Goal: Task Accomplishment & Management: Manage account settings

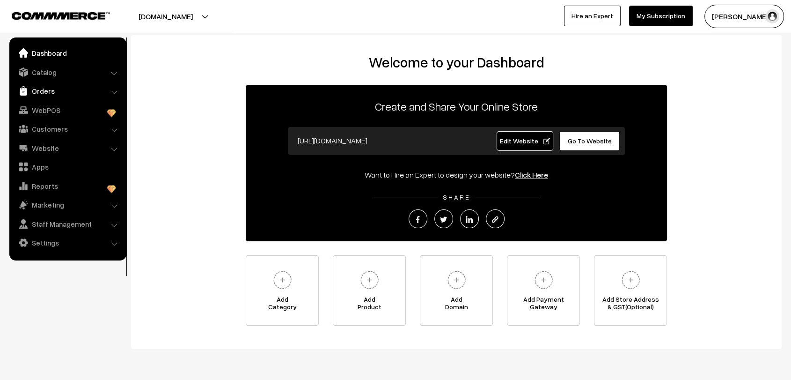
drag, startPoint x: 0, startPoint y: 0, endPoint x: 55, endPoint y: 89, distance: 104.9
click at [55, 89] on link "Orders" at bounding box center [67, 90] width 111 height 17
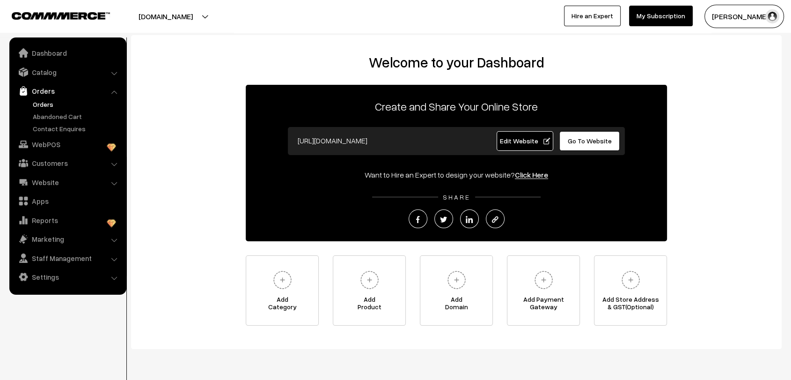
click at [46, 103] on link "Orders" at bounding box center [76, 104] width 93 height 10
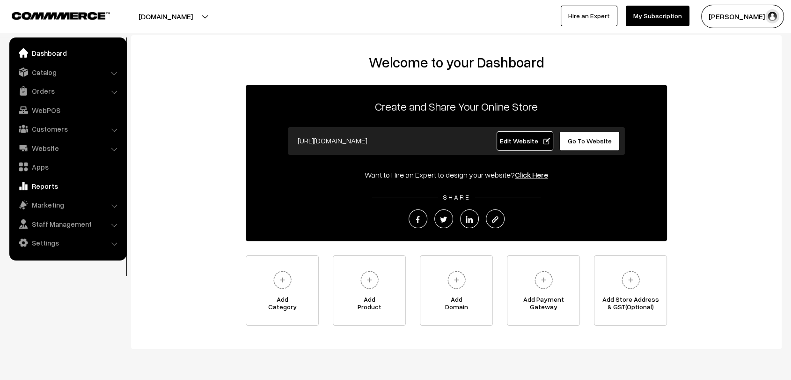
click at [49, 188] on link "Reports" at bounding box center [67, 185] width 111 height 17
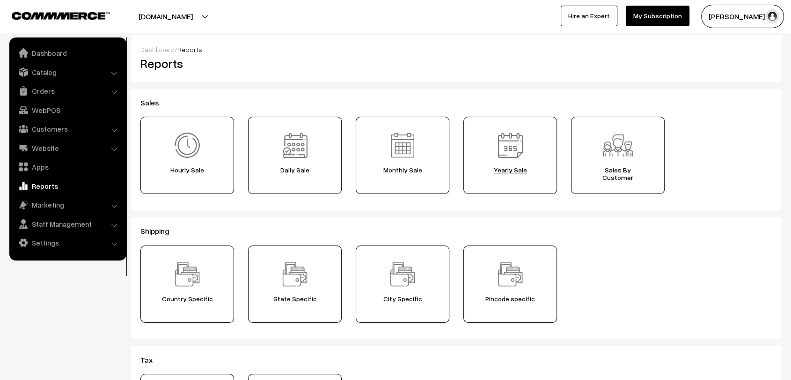
click at [502, 162] on img at bounding box center [510, 145] width 33 height 33
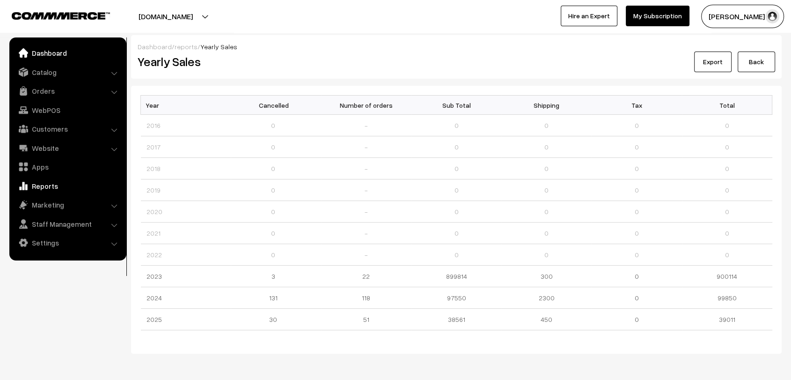
click at [51, 52] on link "Dashboard" at bounding box center [67, 52] width 111 height 17
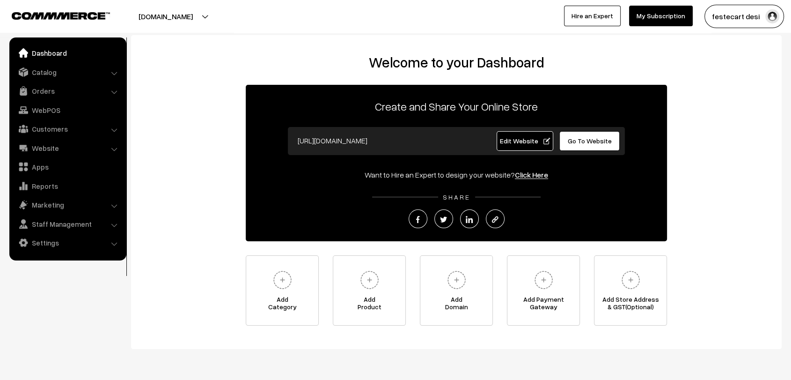
click at [582, 138] on span "Go To Website" at bounding box center [590, 141] width 44 height 8
click at [38, 246] on link "Settings" at bounding box center [67, 242] width 111 height 17
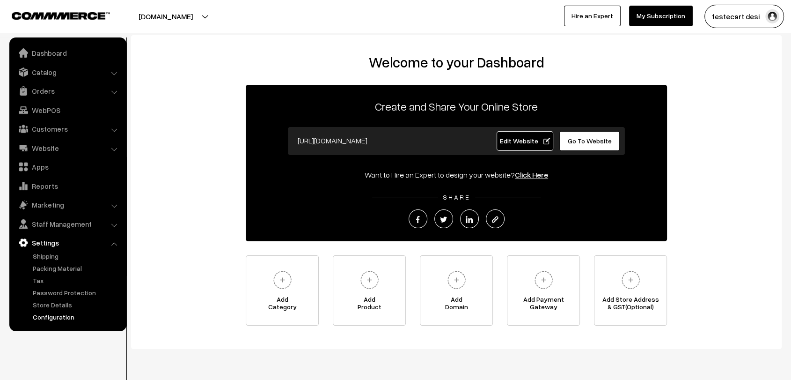
click at [57, 316] on link "Configuration" at bounding box center [76, 317] width 93 height 10
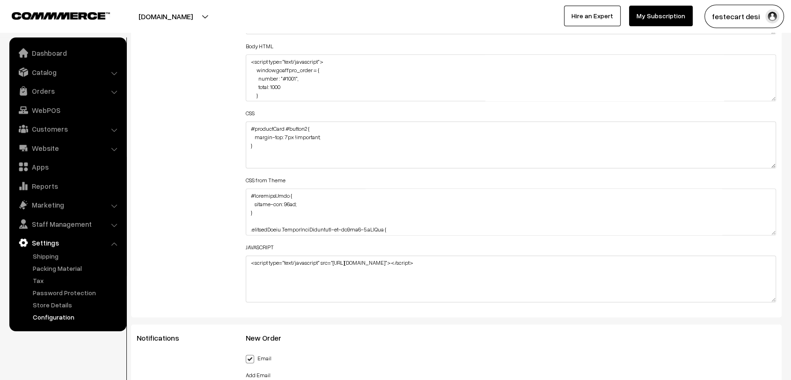
scroll to position [1, 0]
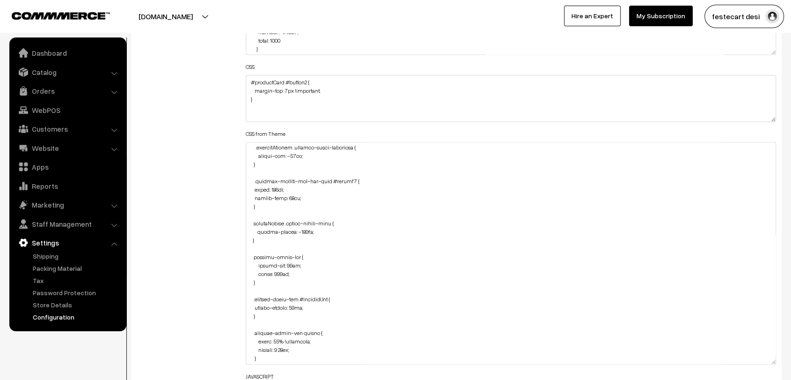
scroll to position [1411, 0]
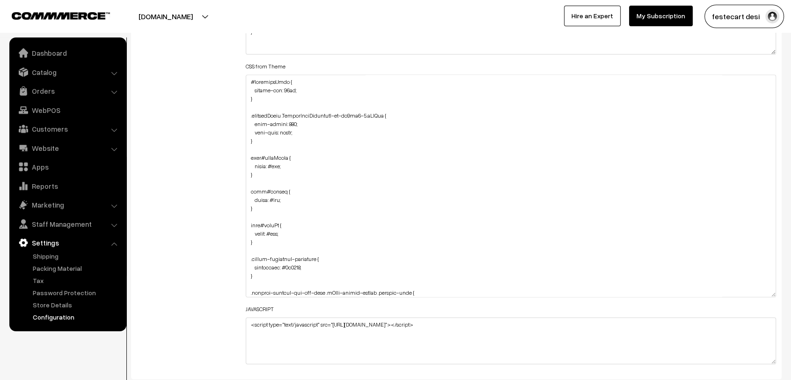
scroll to position [1282, 0]
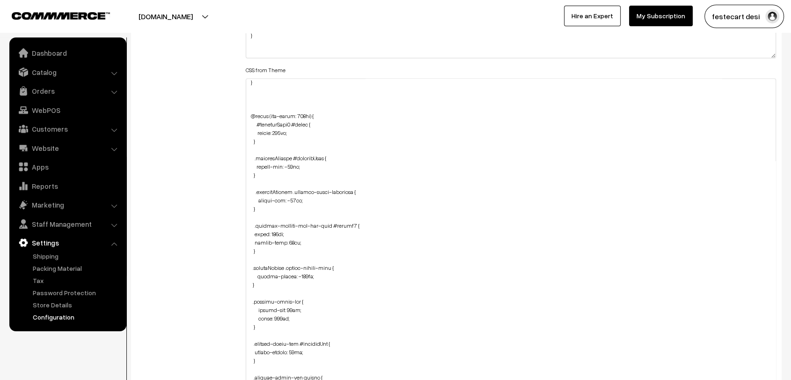
scroll to position [1300, 0]
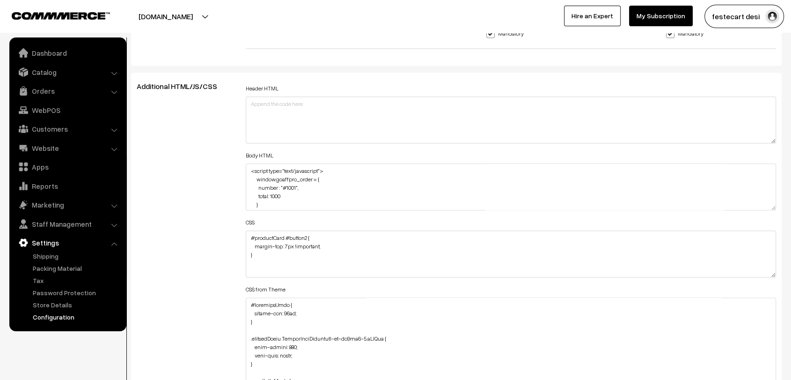
scroll to position [1059, 0]
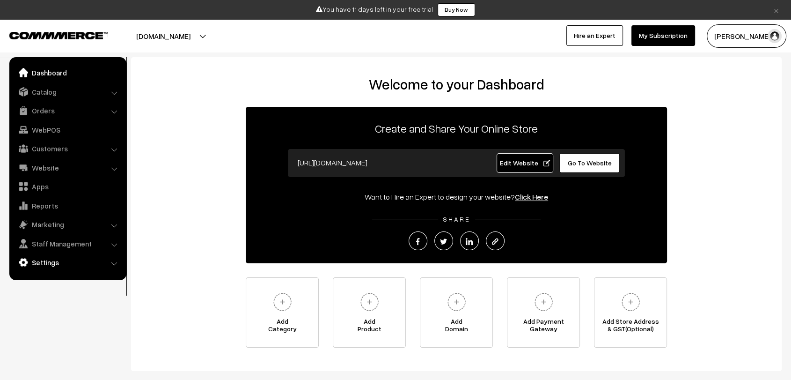
click at [71, 265] on link "Settings" at bounding box center [67, 262] width 111 height 17
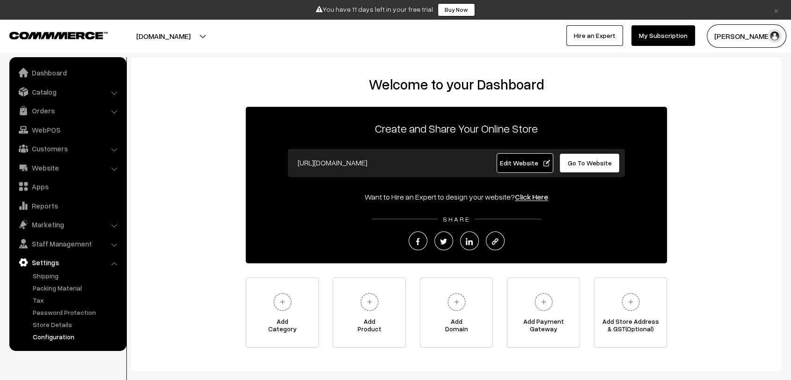
click at [61, 338] on link "Configuration" at bounding box center [76, 337] width 93 height 10
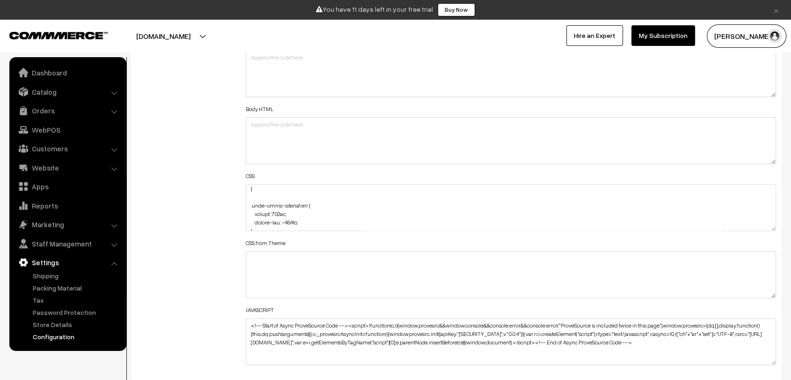
scroll to position [229, 0]
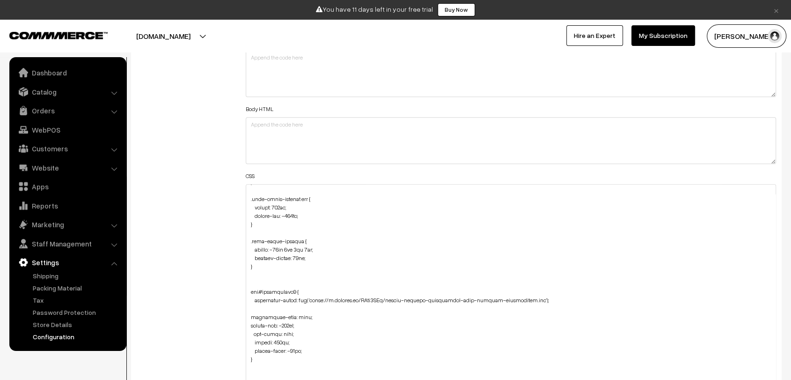
drag, startPoint x: 772, startPoint y: 222, endPoint x: 768, endPoint y: 404, distance: 181.3
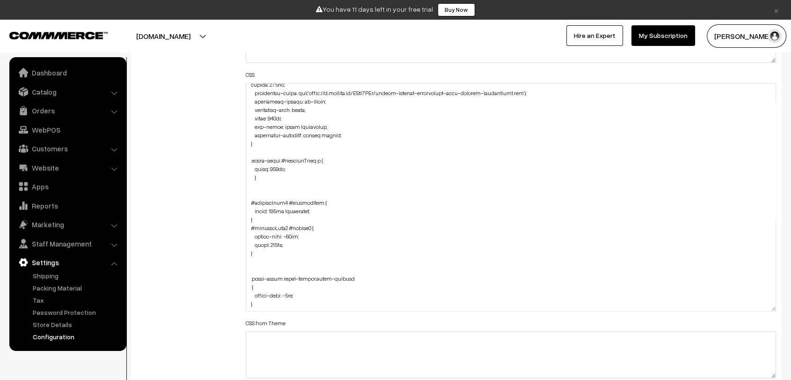
scroll to position [1220, 0]
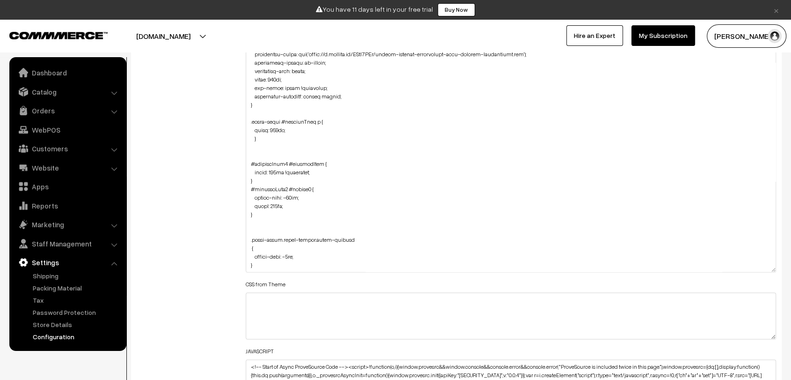
click at [298, 272] on div "Header HTML Body HTML CSS CSS from Theme JAVASCRIPT <!-- Start of Async ProveSo…" at bounding box center [511, 151] width 531 height 510
click at [260, 263] on textarea at bounding box center [511, 158] width 531 height 228
paste textarea "#productType3 { padding-left: 150px; }"
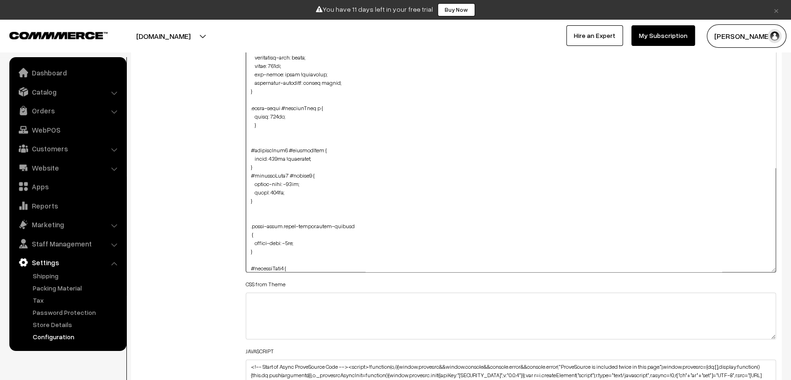
scroll to position [845, 0]
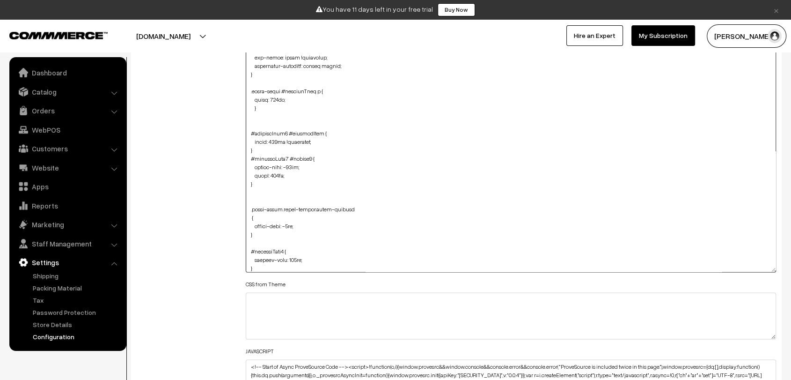
type textarea "div#hotspot-component { margin-top: -41px; } img#homeImg2 { margin-top: -86px; …"
click at [195, 217] on div "Additional HTML/JS/CSS" at bounding box center [184, 154] width 109 height 516
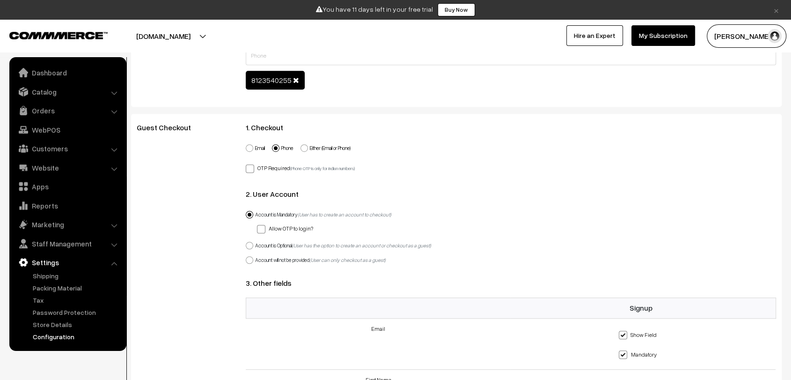
scroll to position [0, 0]
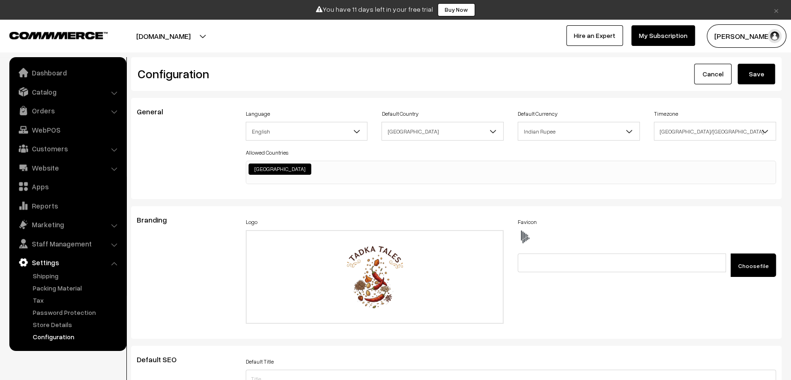
click at [749, 77] on button "Save" at bounding box center [756, 74] width 37 height 21
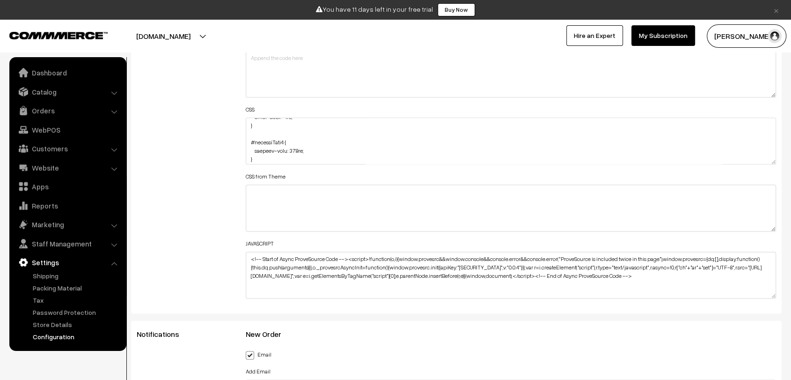
scroll to position [1030, 0]
drag, startPoint x: 256, startPoint y: 155, endPoint x: 243, endPoint y: 140, distance: 20.6
click at [243, 140] on div "Header HTML Body HTML CSS CSS from Theme JAVASCRIPT <!-- Start of Async ProveSo…" at bounding box center [511, 136] width 545 height 335
type textarea "div#hotspot-component { margin-top: -41px; } img#homeImg2 { margin-top: -86px; …"
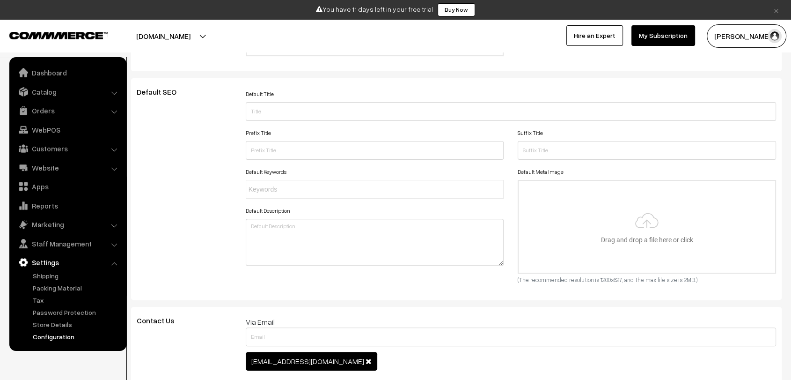
scroll to position [0, 0]
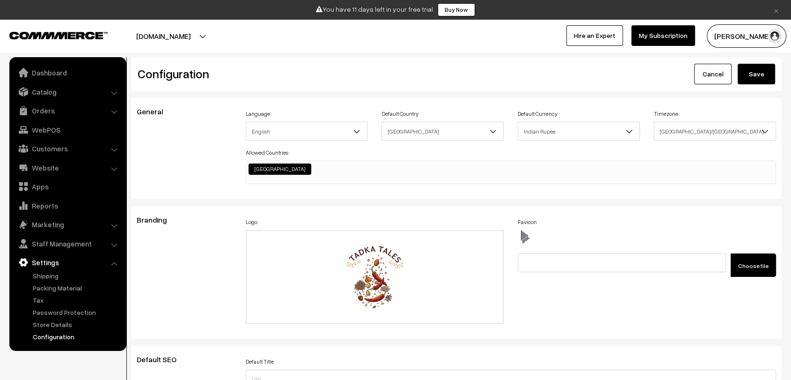
click at [753, 76] on button "Save" at bounding box center [756, 74] width 37 height 21
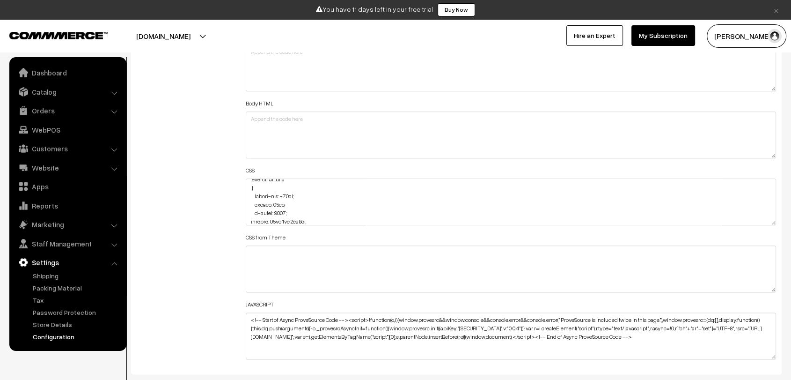
scroll to position [1004, 0]
click at [267, 216] on textarea at bounding box center [511, 201] width 531 height 47
paste textarea "#productType3 .slick-slider { margin-left: 150px; }"
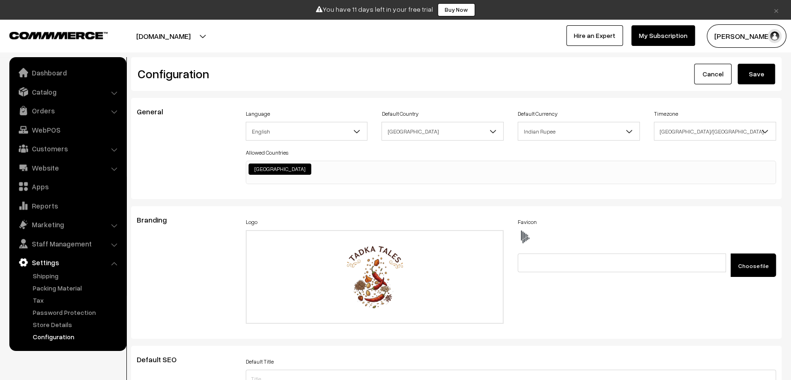
scroll to position [0, 0]
type textarea "div#hotspot-component { margin-top: -41px; } img#homeImg2 { margin-top: -86px; …"
click at [759, 75] on button "Save" at bounding box center [756, 74] width 37 height 21
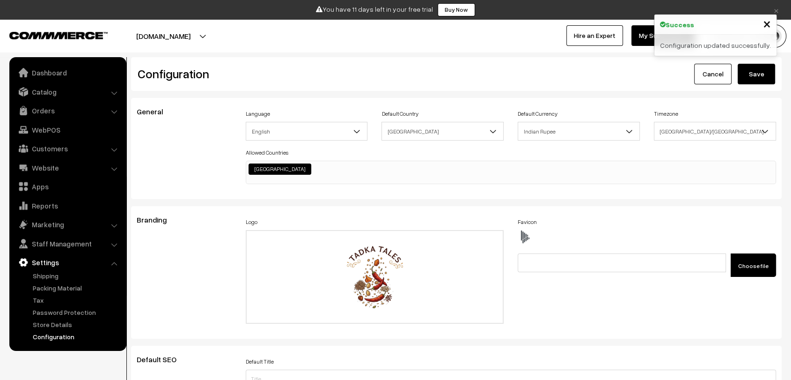
scroll to position [753, 0]
